Goal: Task Accomplishment & Management: Manage account settings

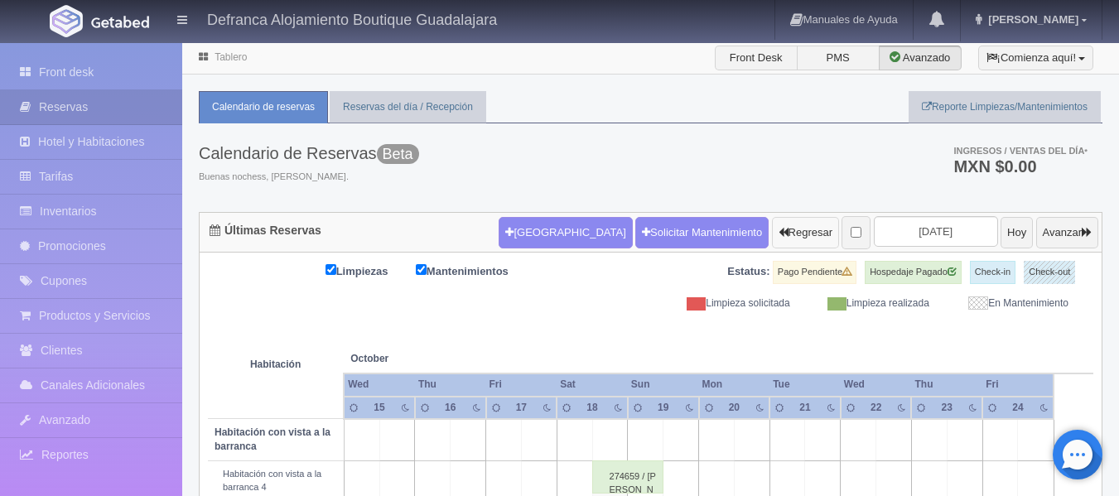
click at [772, 239] on button "Regresar" at bounding box center [805, 232] width 67 height 31
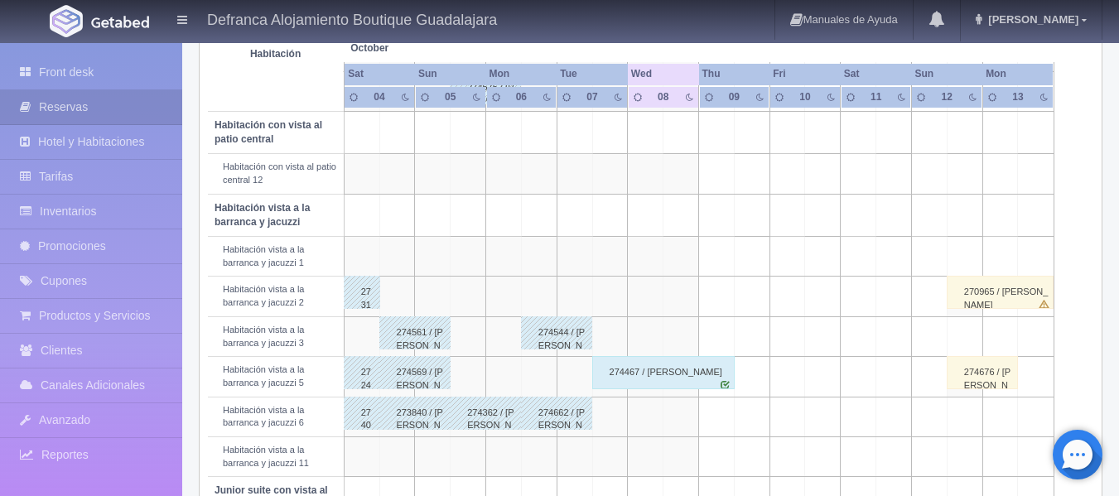
scroll to position [580, 0]
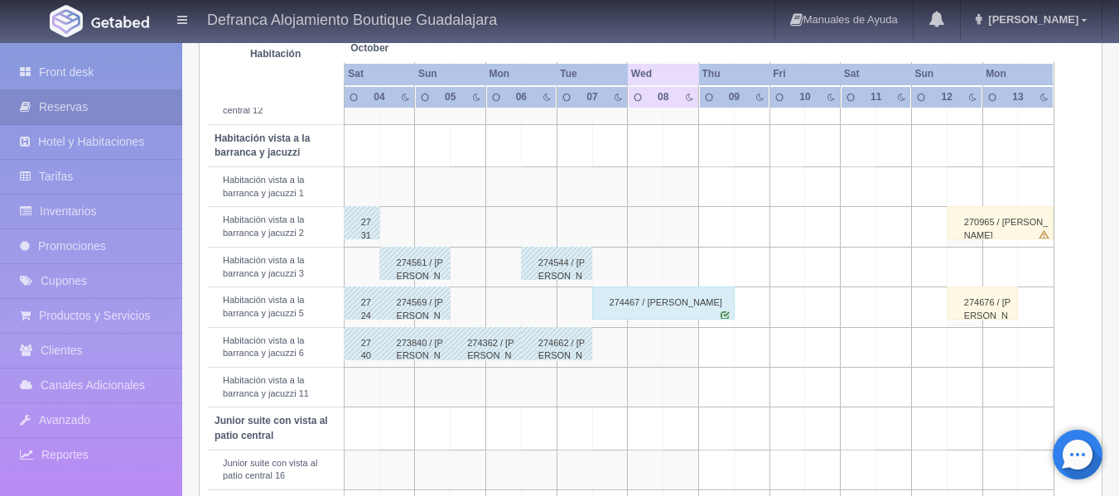
click at [399, 304] on div "274569 / José Luis González Rodríguez" at bounding box center [414, 303] width 71 height 33
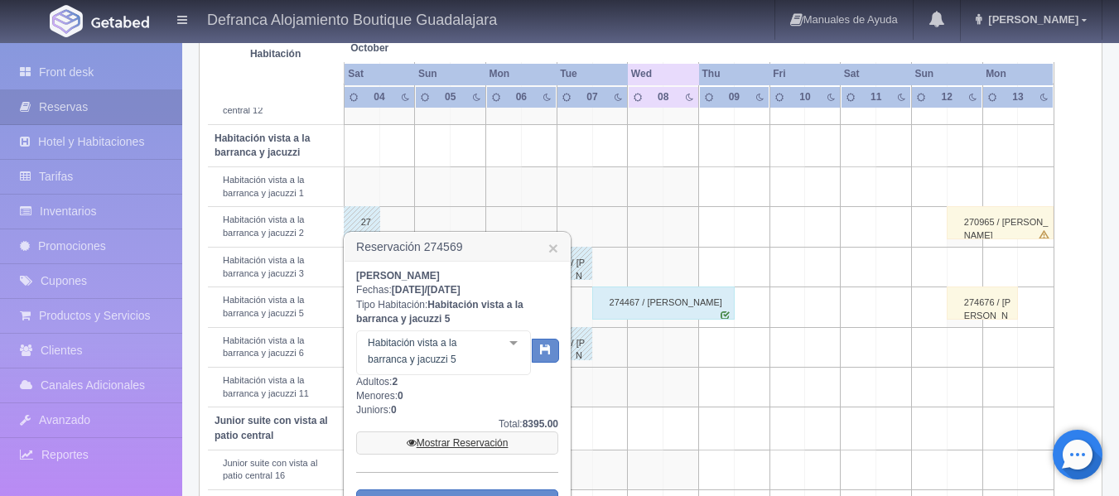
click at [465, 445] on link "Mostrar Reservación" at bounding box center [457, 443] width 202 height 23
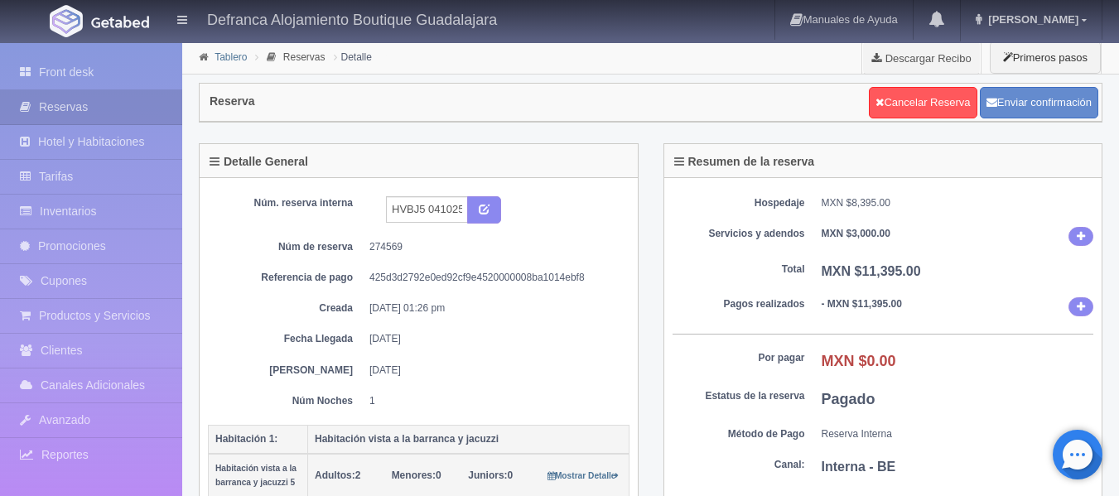
click at [234, 56] on link "Tablero" at bounding box center [231, 57] width 32 height 12
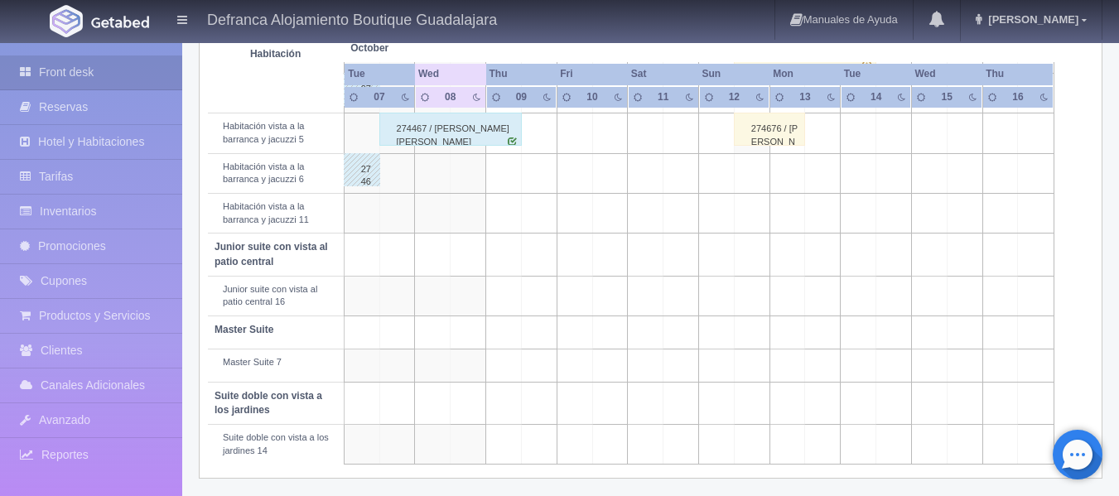
scroll to position [757, 0]
